Goal: Task Accomplishment & Management: Use online tool/utility

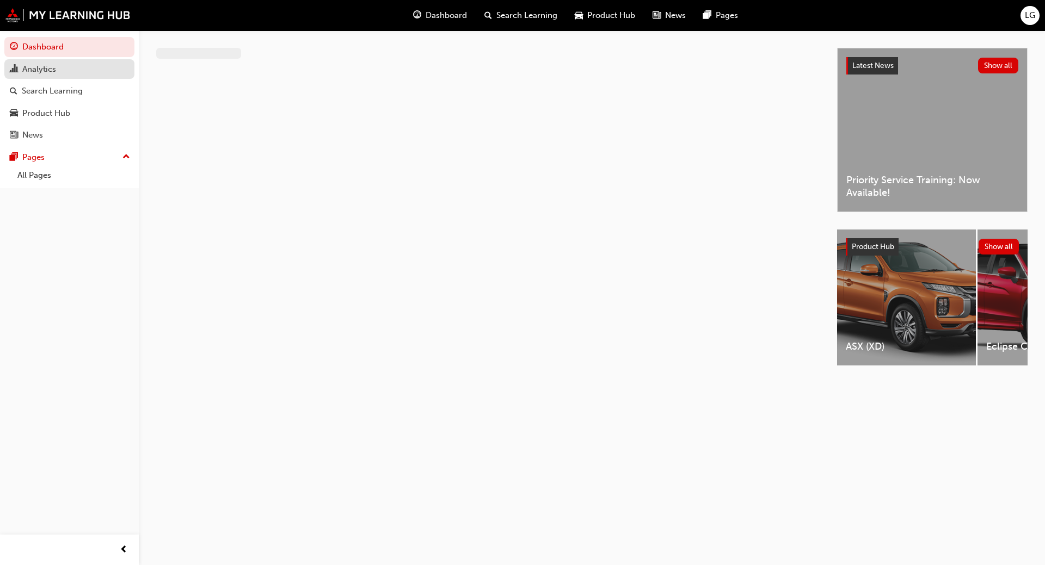
drag, startPoint x: 58, startPoint y: 70, endPoint x: 43, endPoint y: 70, distance: 14.7
click at [43, 70] on div "Analytics" at bounding box center [39, 69] width 34 height 13
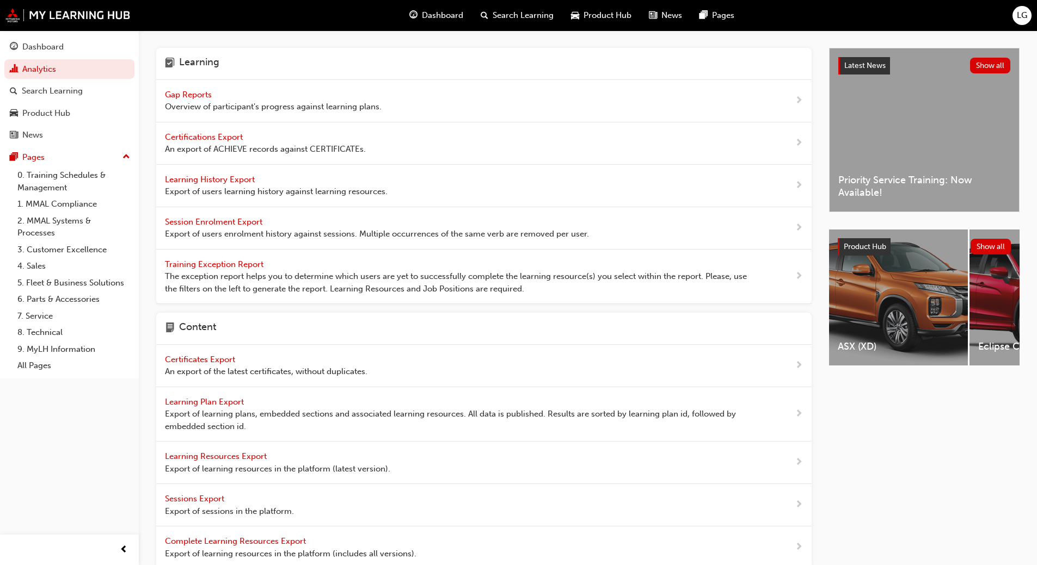
click at [186, 96] on span "Gap Reports" at bounding box center [189, 95] width 49 height 10
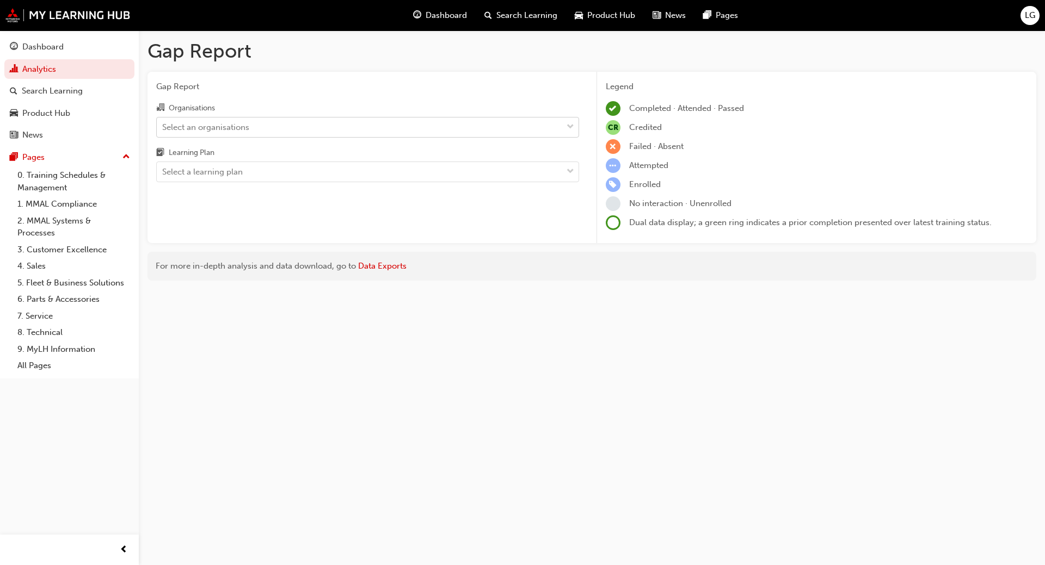
click at [180, 126] on div "Select an organisations" at bounding box center [205, 127] width 87 height 13
click at [163, 126] on input "Organisations Select an organisations" at bounding box center [162, 126] width 1 height 9
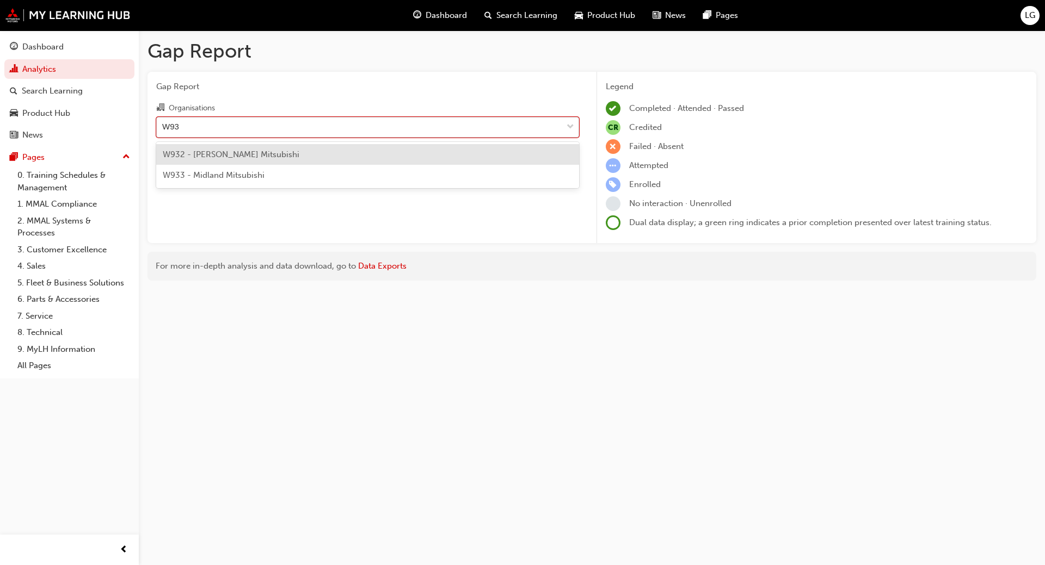
type input "W932"
click at [190, 155] on span "W932 - [PERSON_NAME] Mitsubishi" at bounding box center [231, 155] width 137 height 10
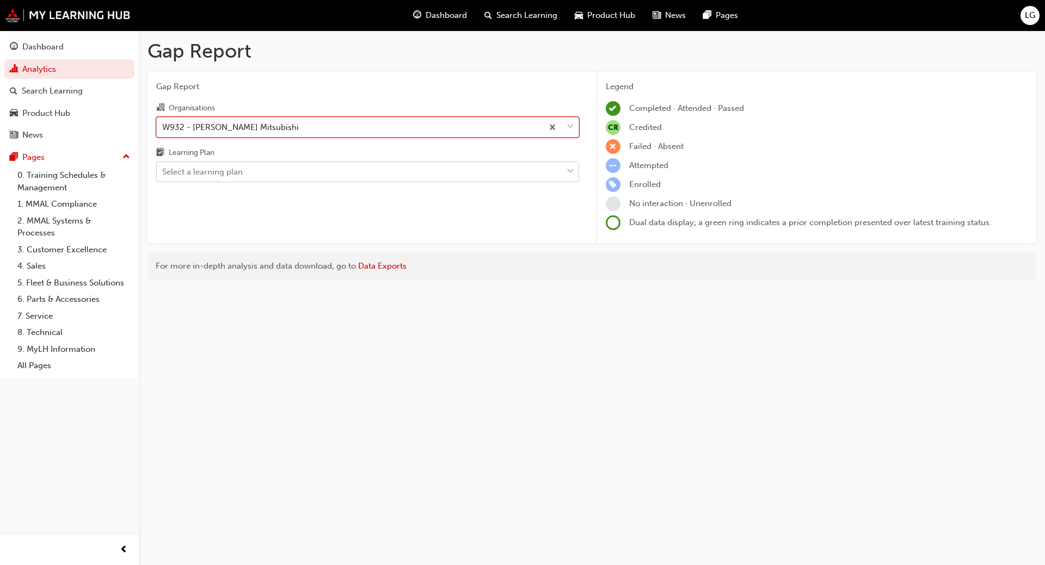
click at [188, 172] on div "Select a learning plan" at bounding box center [202, 172] width 81 height 13
click at [163, 172] on input "Learning Plan Select a learning plan" at bounding box center [162, 171] width 1 height 9
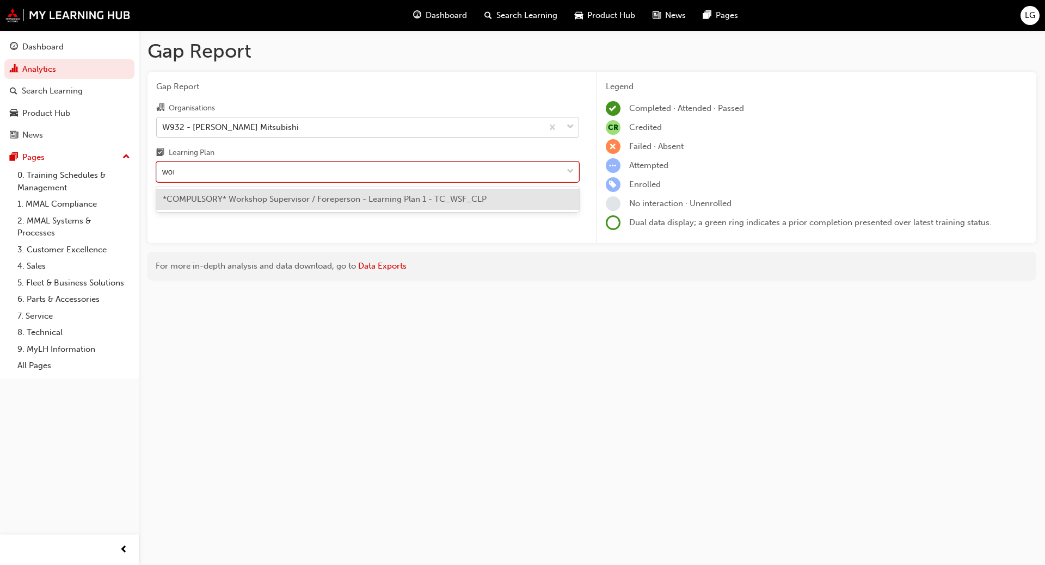
type input "work"
click at [196, 196] on span "*COMPULSORY* Workshop Supervisor / Foreperson - Learning Plan 1 - TC_WSF_CLP" at bounding box center [325, 199] width 324 height 10
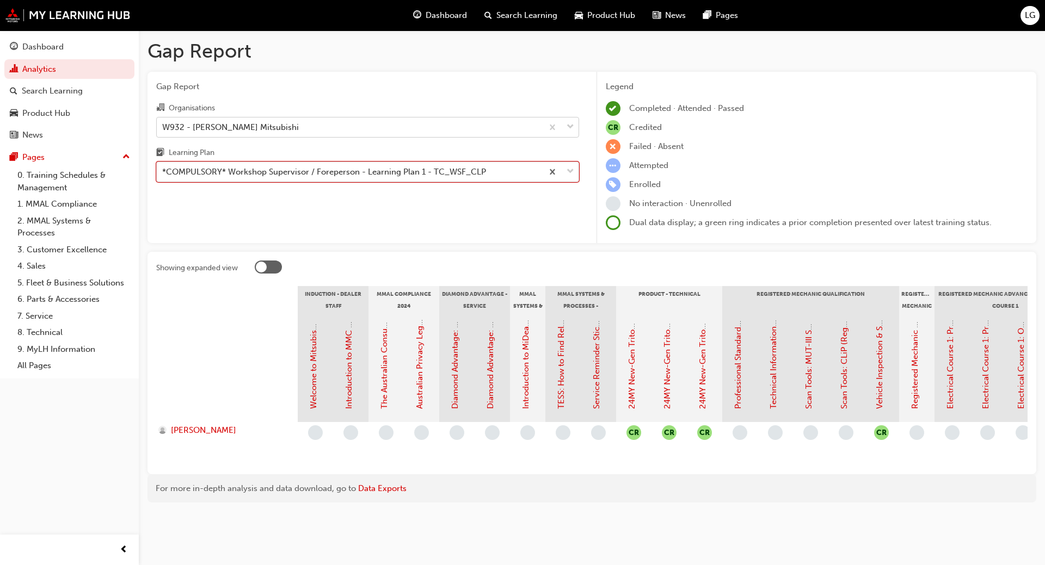
click at [256, 173] on div "*COMPULSORY* Workshop Supervisor / Foreperson - Learning Plan 1 - TC_WSF_CLP" at bounding box center [324, 172] width 324 height 13
click at [163, 173] on input "Learning Plan option *COMPULSORY* Workshop Supervisor / Foreperson - Learning P…" at bounding box center [162, 171] width 1 height 9
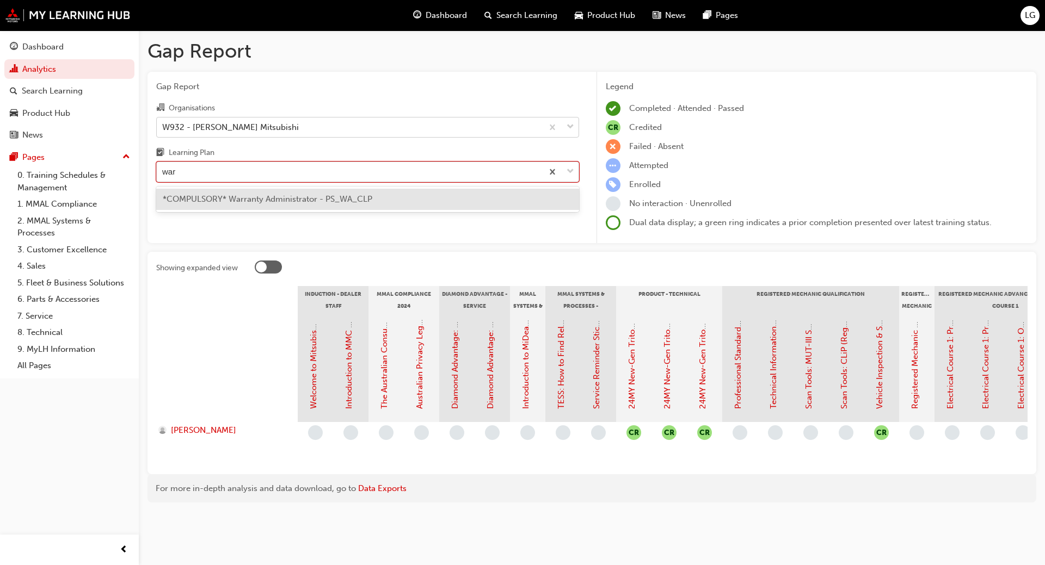
type input "warr"
click at [254, 201] on span "*COMPULSORY* Warranty Administrator - PS_WA_CLP" at bounding box center [268, 199] width 210 height 10
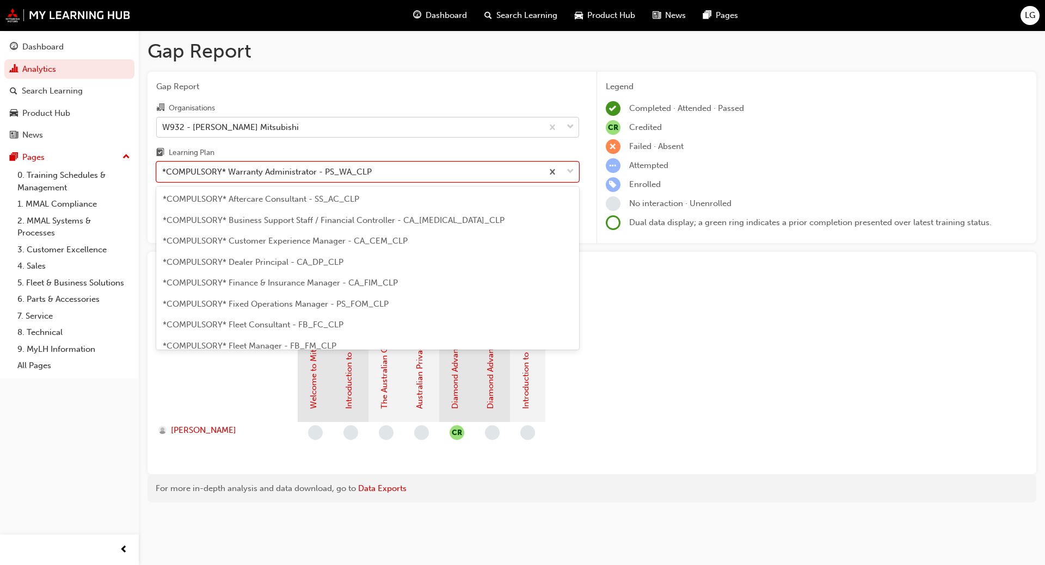
click at [256, 176] on div "*COMPULSORY* Warranty Administrator - PS_WA_CLP" at bounding box center [267, 172] width 210 height 13
click at [163, 176] on input "Learning Plan option *COMPULSORY* Warranty Administrator - PS_WA_CLP, selected.…" at bounding box center [162, 171] width 1 height 9
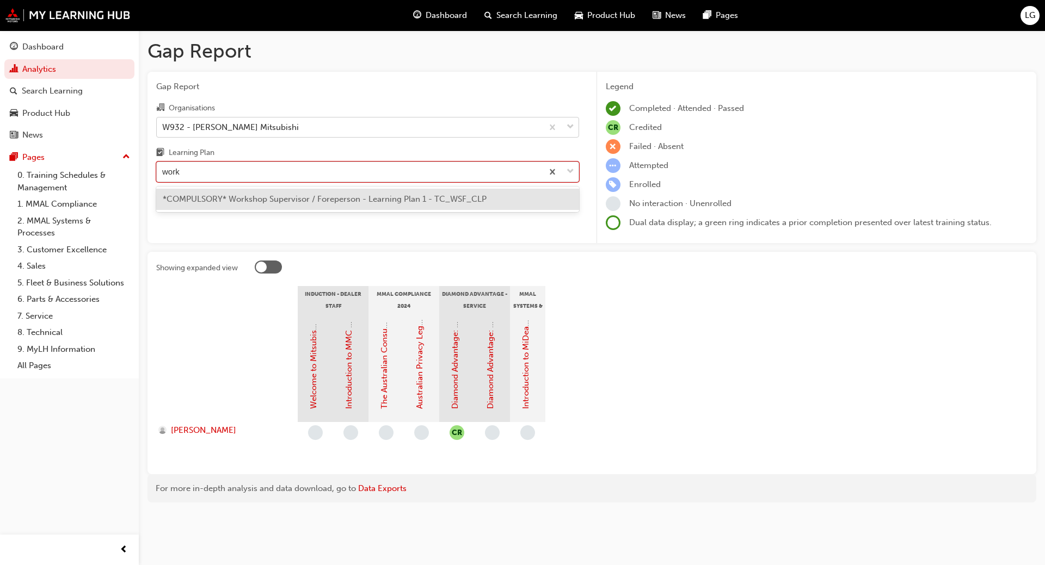
type input "works"
click at [256, 196] on span "*COMPULSORY* Workshop Supervisor / Foreperson - Learning Plan 1 - TC_WSF_CLP" at bounding box center [325, 199] width 324 height 10
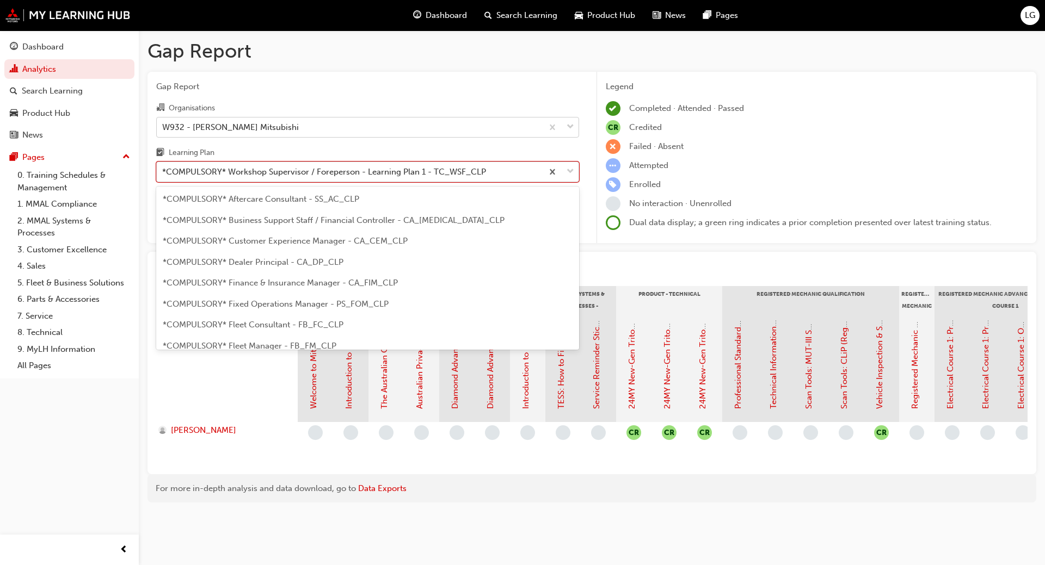
click at [253, 167] on div "*COMPULSORY* Workshop Supervisor / Foreperson - Learning Plan 1 - TC_WSF_CLP" at bounding box center [324, 172] width 324 height 13
click at [163, 167] on input "Learning Plan option *COMPULSORY* Workshop Supervisor / Foreperson - Learning P…" at bounding box center [162, 171] width 1 height 9
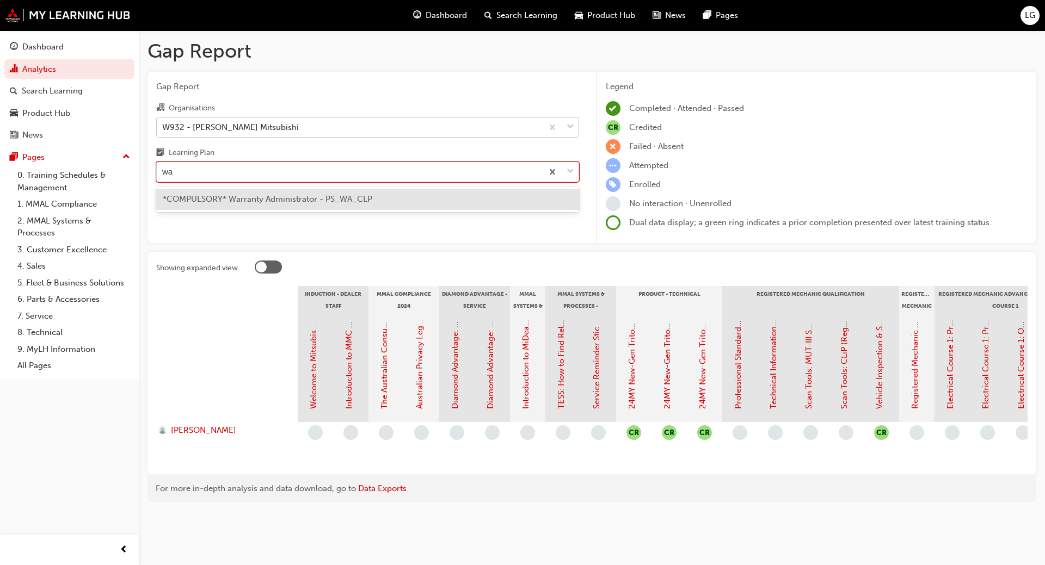
type input "war"
click at [243, 194] on span "*COMPULSORY* Warranty Administrator - PS_WA_CLP" at bounding box center [268, 199] width 210 height 10
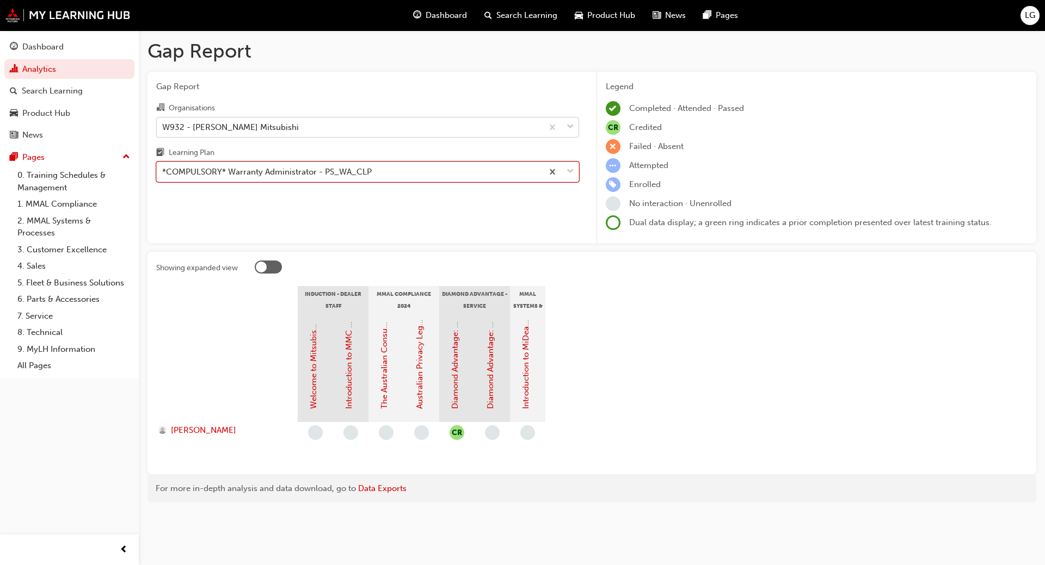
click at [233, 175] on div "*COMPULSORY* Warranty Administrator - PS_WA_CLP" at bounding box center [267, 172] width 210 height 13
click at [163, 175] on input "Learning Plan option *COMPULSORY* Warranty Administrator - PS_WA_CLP, selected.…" at bounding box center [162, 171] width 1 height 9
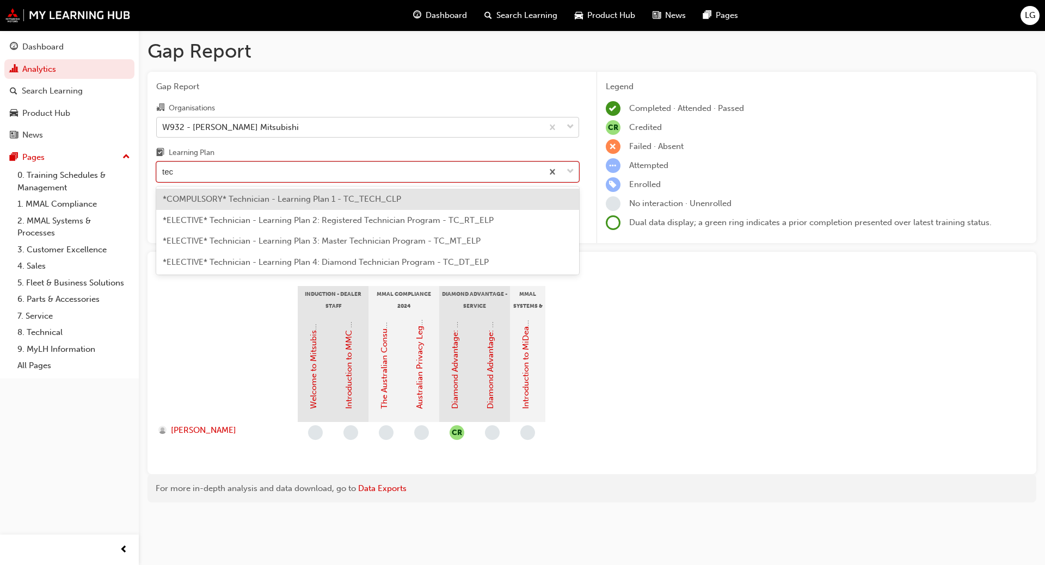
type input "tech"
click at [235, 195] on span "*COMPULSORY* Technician - Learning Plan 1 - TC_TECH_CLP" at bounding box center [282, 199] width 238 height 10
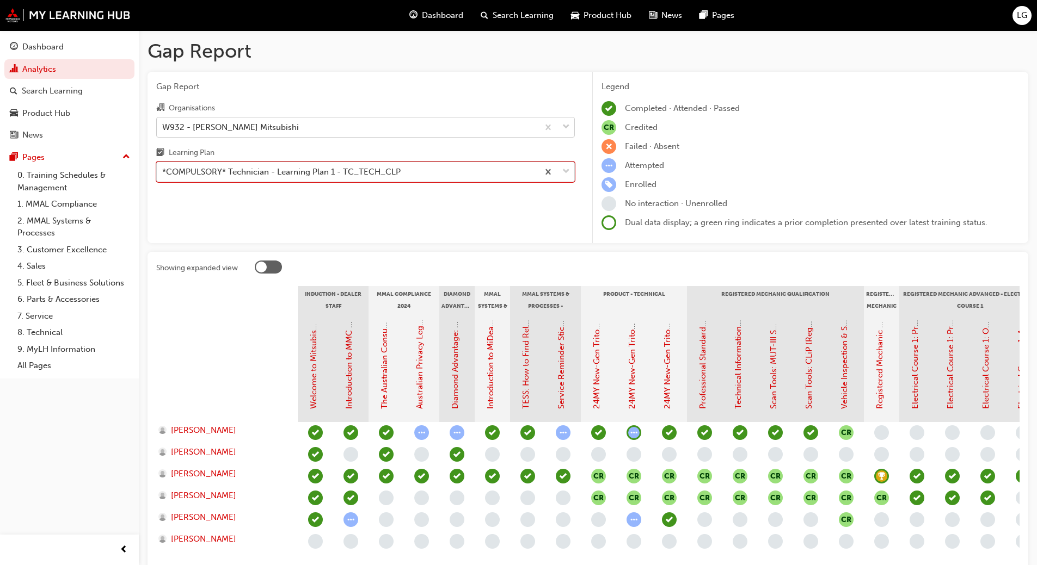
click at [213, 175] on div "*COMPULSORY* Technician - Learning Plan 1 - TC_TECH_CLP" at bounding box center [281, 172] width 238 height 13
click at [163, 175] on input "Learning Plan option *COMPULSORY* Technician - Learning Plan 1 - TC_TECH_CLP, s…" at bounding box center [162, 171] width 1 height 9
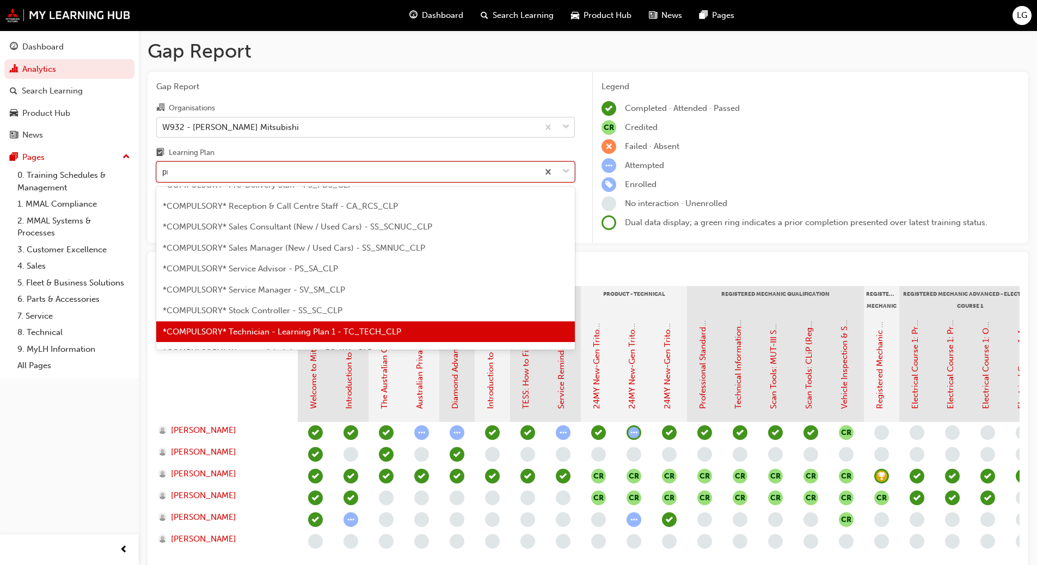
scroll to position [51, 0]
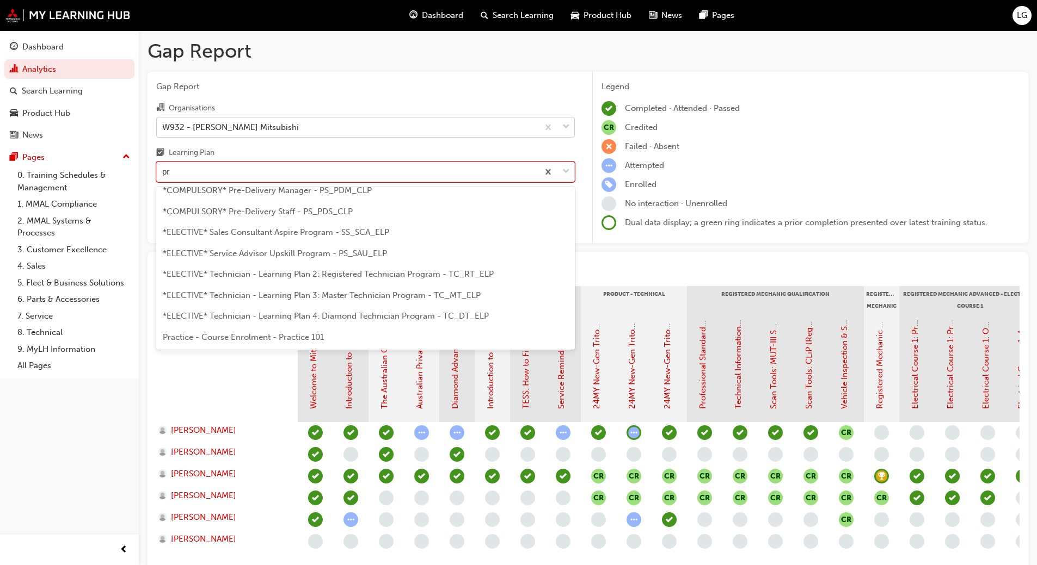
type input "pre"
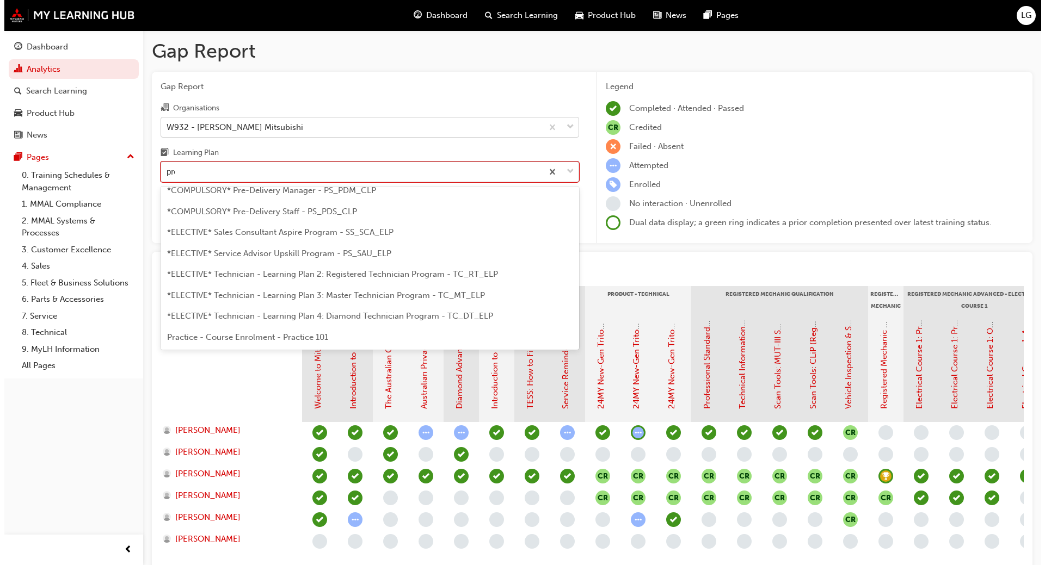
scroll to position [0, 0]
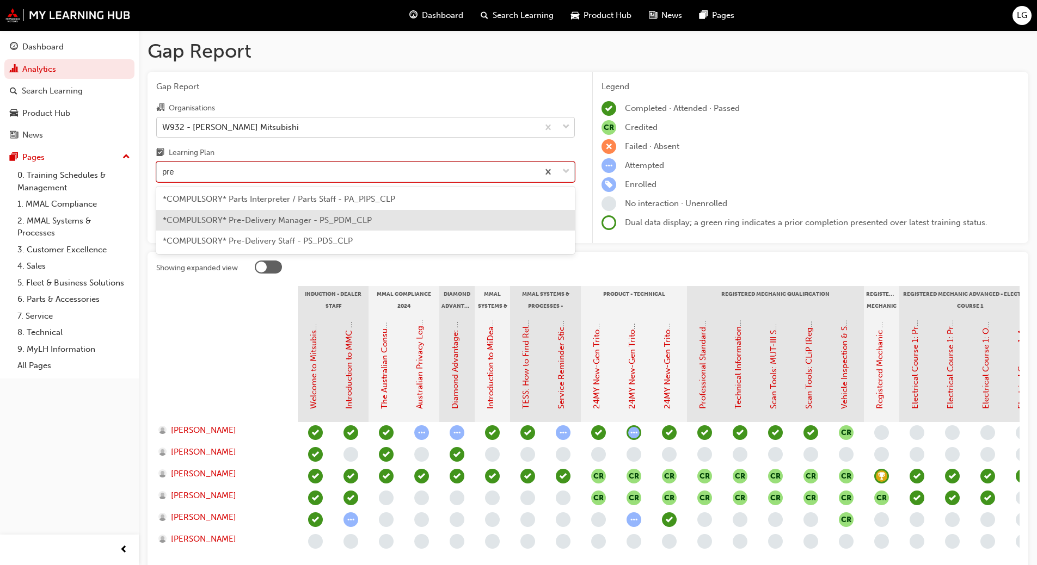
click at [216, 219] on span "*COMPULSORY* Pre-Delivery Manager - PS_PDM_CLP" at bounding box center [267, 221] width 209 height 10
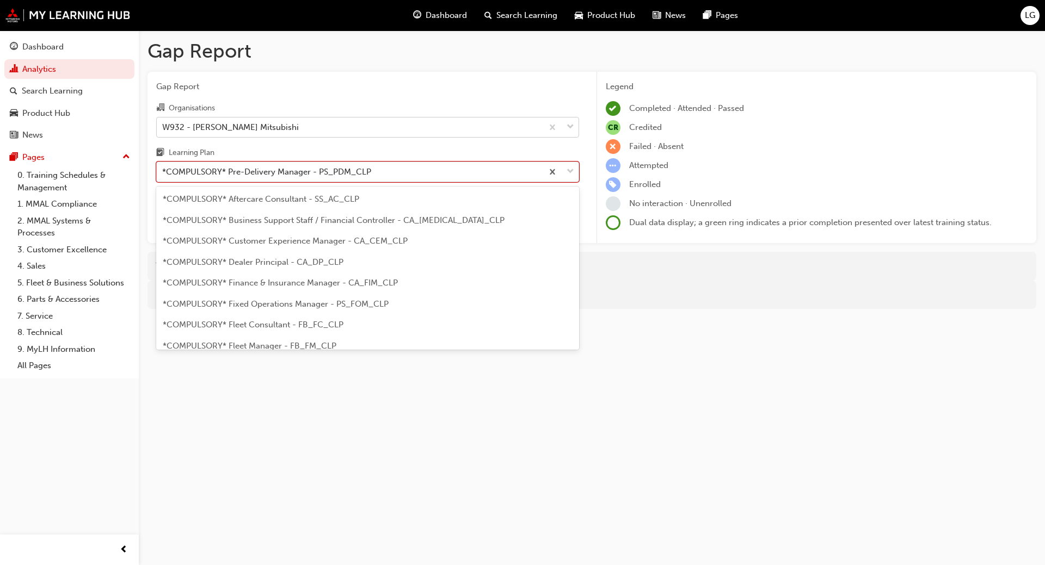
click at [220, 170] on div "*COMPULSORY* Pre-Delivery Manager - PS_PDM_CLP" at bounding box center [266, 172] width 209 height 13
click at [163, 170] on input "Learning Plan option *COMPULSORY* Pre-Delivery Manager - PS_PDM_CLP, selected. …" at bounding box center [162, 171] width 1 height 9
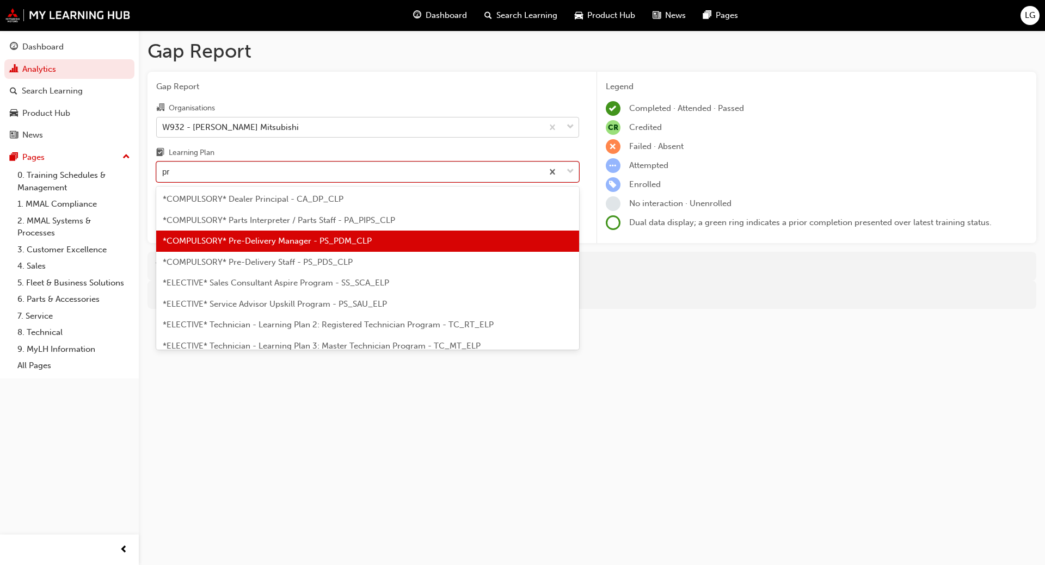
type input "pre"
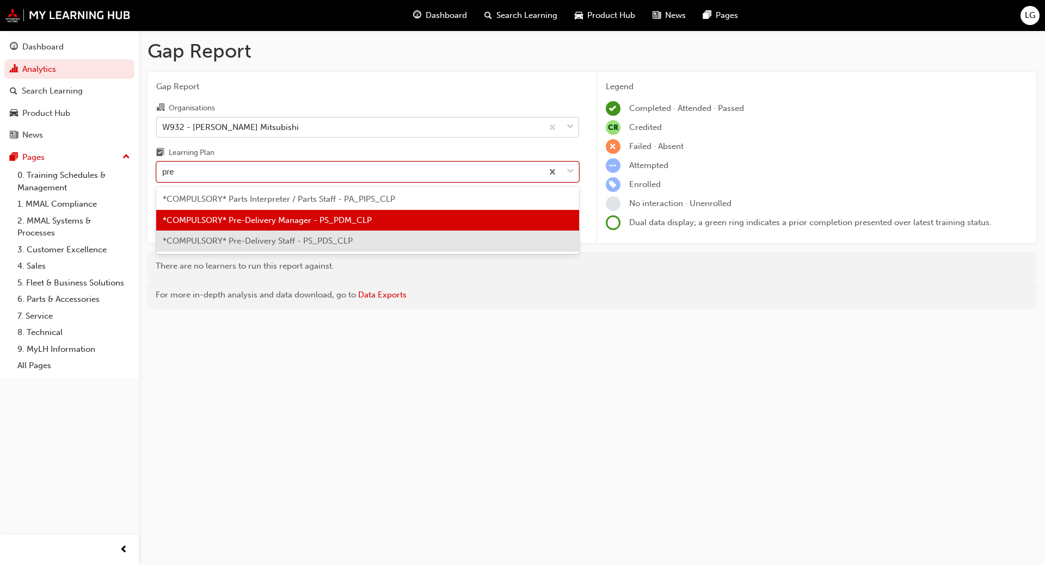
click at [225, 238] on span "*COMPULSORY* Pre-Delivery Staff - PS_PDS_CLP" at bounding box center [258, 241] width 190 height 10
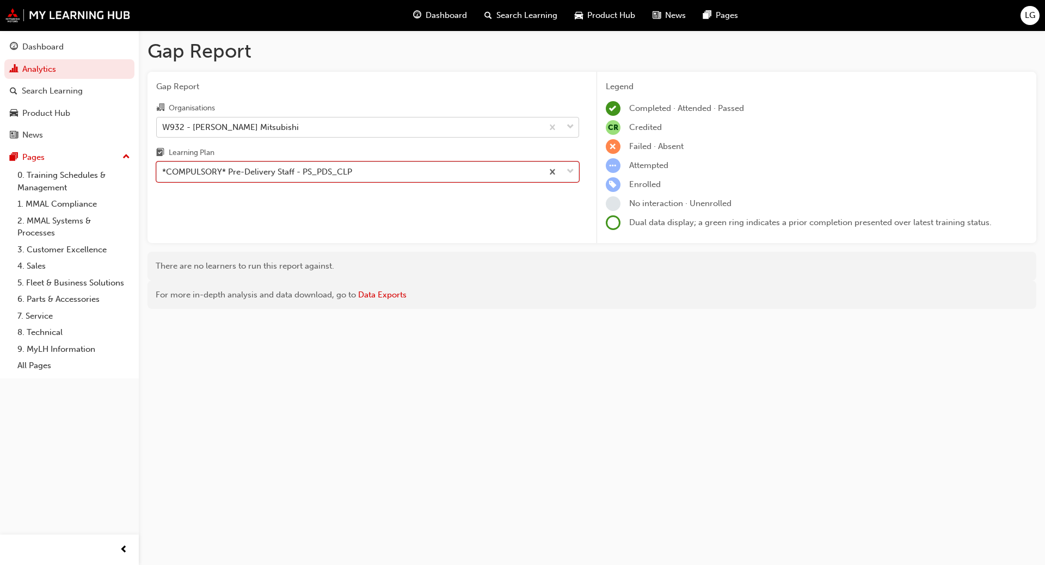
click at [229, 175] on div "*COMPULSORY* Pre-Delivery Staff - PS_PDS_CLP" at bounding box center [257, 172] width 190 height 13
click at [163, 175] on input "Learning Plan option *COMPULSORY* Pre-Delivery Staff - PS_PDS_CLP, selected. 0 …" at bounding box center [162, 171] width 1 height 9
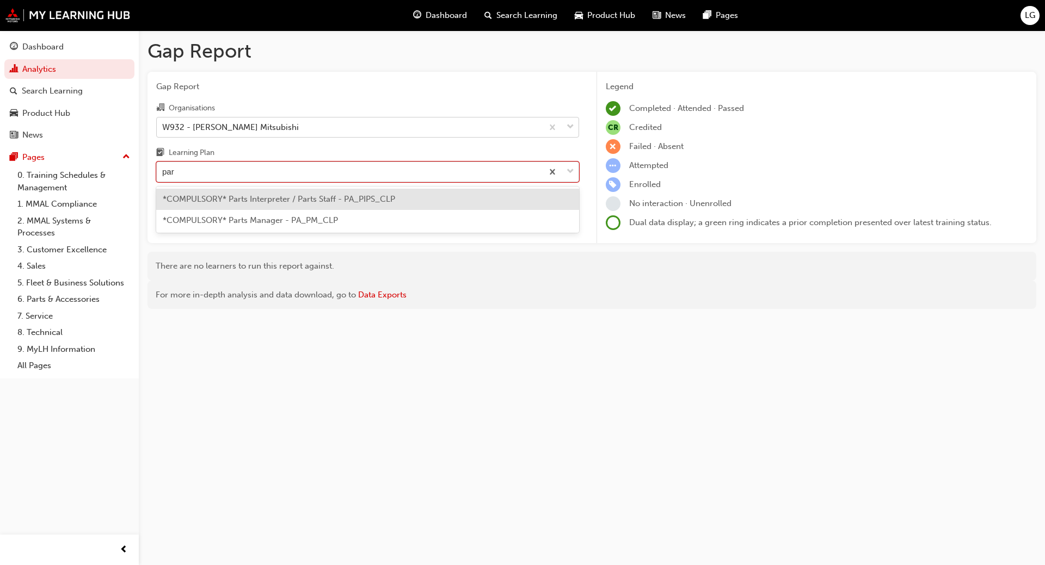
type input "part"
click at [235, 195] on span "*COMPULSORY* Parts Interpreter / Parts Staff - PA_PIPS_CLP" at bounding box center [279, 199] width 232 height 10
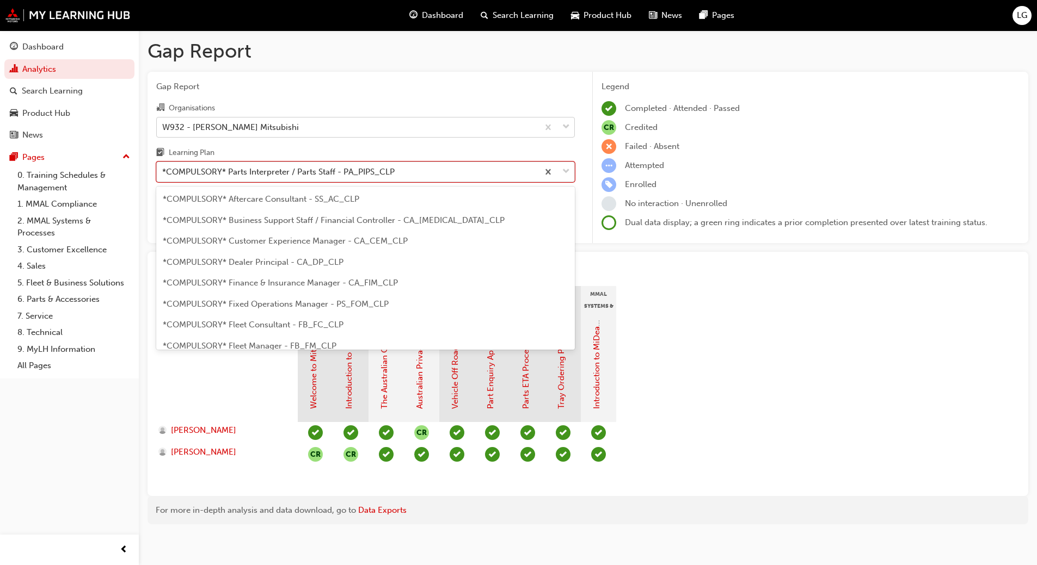
click at [226, 167] on div "*COMPULSORY* Parts Interpreter / Parts Staff - PA_PIPS_CLP" at bounding box center [278, 172] width 232 height 13
click at [163, 167] on input "Learning Plan option *COMPULSORY* Parts Interpreter / Parts Staff - PA_PIPS_CLP…" at bounding box center [162, 171] width 1 height 9
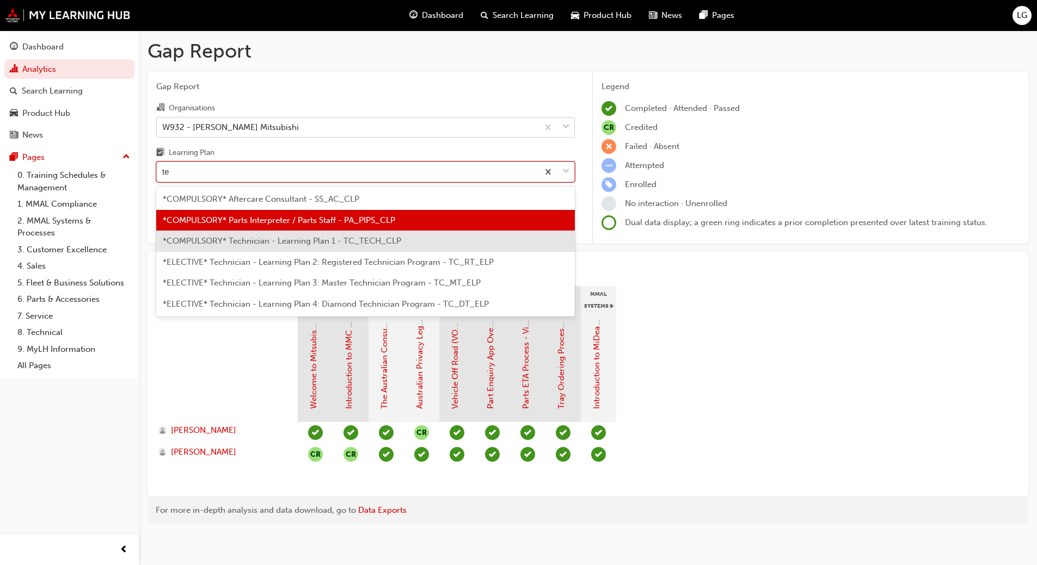
type input "t"
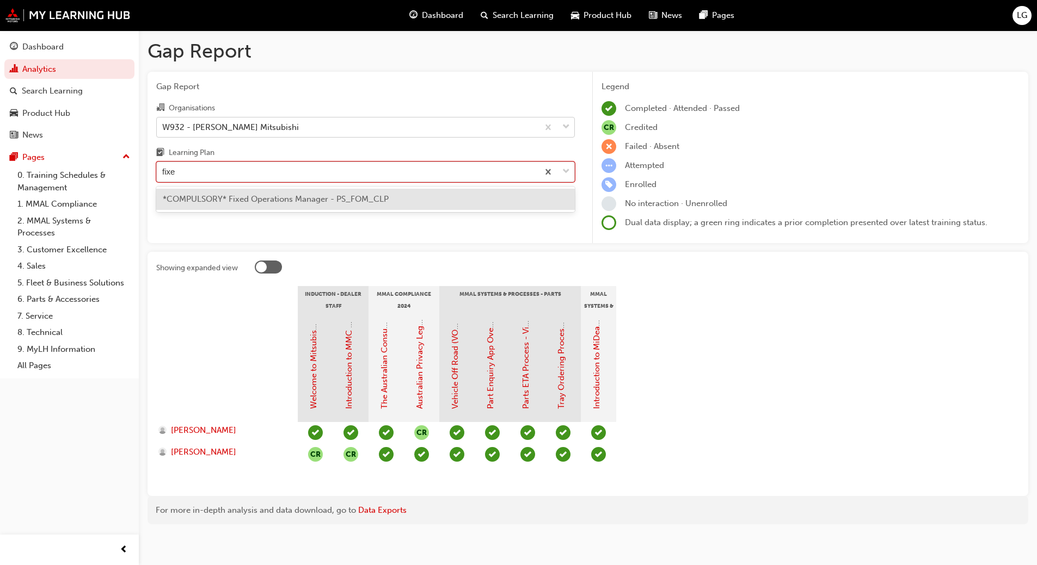
type input "fixed"
click at [237, 206] on div "*COMPULSORY* Fixed Operations Manager - PS_FOM_CLP" at bounding box center [365, 199] width 419 height 21
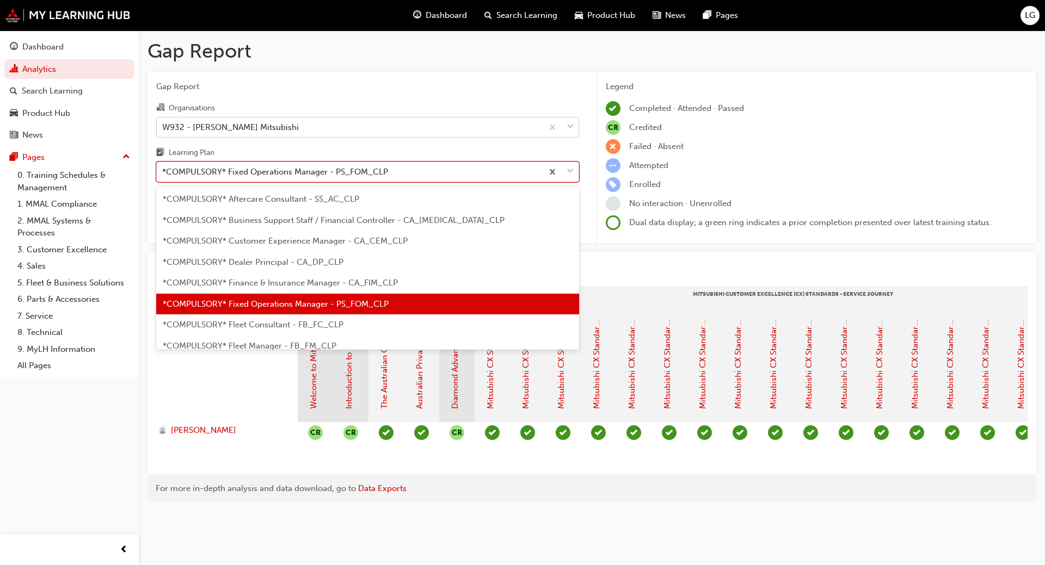
click at [195, 173] on div "*COMPULSORY* Fixed Operations Manager - PS_FOM_CLP" at bounding box center [275, 172] width 226 height 13
click at [163, 173] on input "Learning Plan option *COMPULSORY* Fixed Operations Manager - PS_FOM_CLP, select…" at bounding box center [162, 171] width 1 height 9
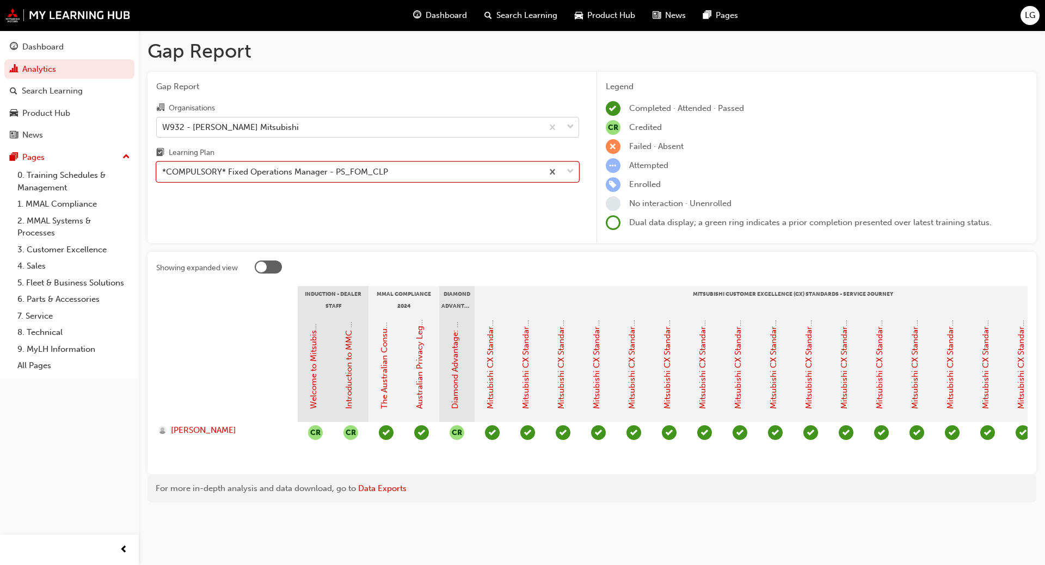
click at [247, 174] on div "*COMPULSORY* Fixed Operations Manager - PS_FOM_CLP" at bounding box center [275, 172] width 226 height 13
click at [163, 174] on input "Learning Plan option *COMPULSORY* Fixed Operations Manager - PS_FOM_CLP, select…" at bounding box center [162, 171] width 1 height 9
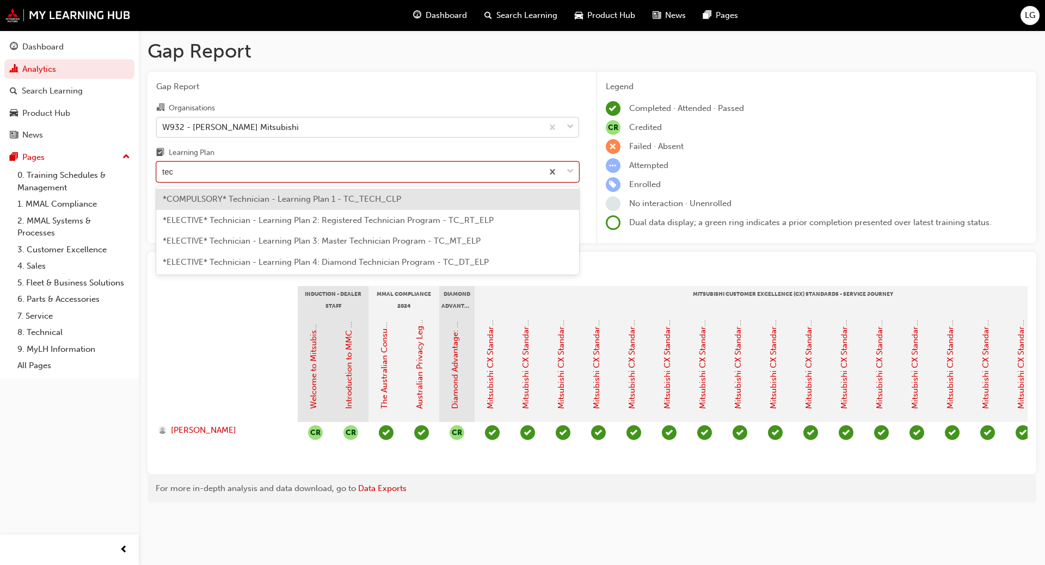
type input "tech"
click at [254, 194] on span "*COMPULSORY* Technician - Learning Plan 1 - TC_TECH_CLP" at bounding box center [282, 199] width 238 height 10
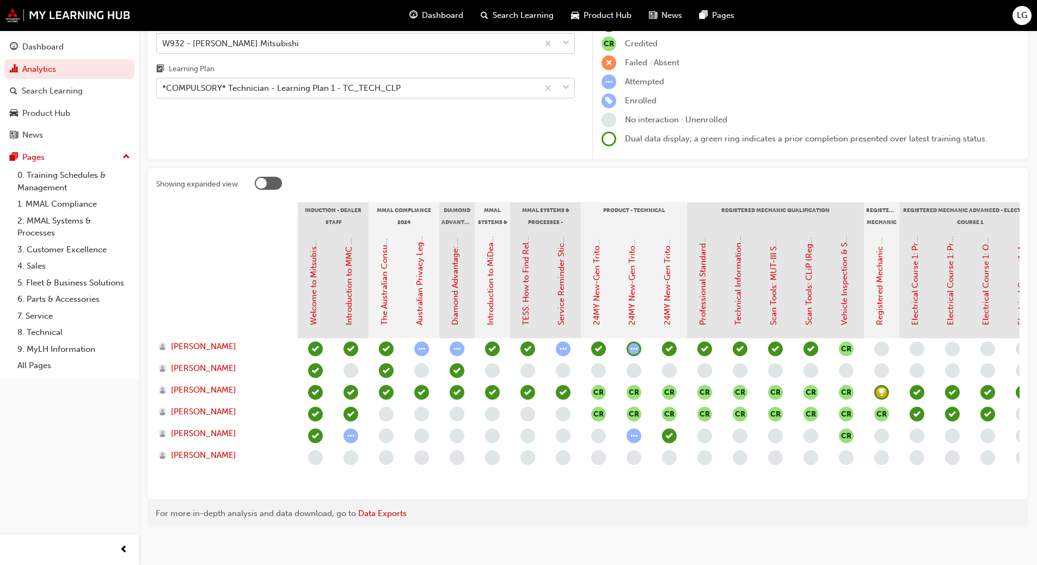
drag, startPoint x: 333, startPoint y: 565, endPoint x: 98, endPoint y: 502, distance: 242.9
click at [98, 502] on div "Dashboard Analytics Search Learning Product Hub News Pages Pages 0. Training Sc…" at bounding box center [69, 269] width 139 height 538
